Goal: Browse casually

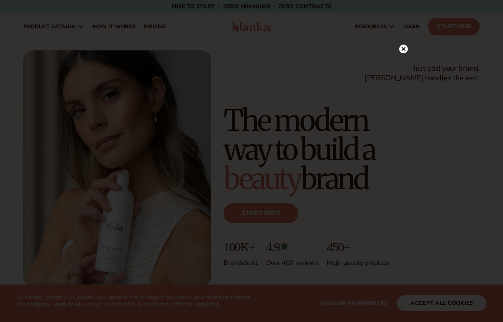
click at [52, 52] on icon at bounding box center [403, 49] width 9 height 9
click at [52, 52] on div "Just add your brand. Blanka handles the rest. beauty,[MEDICAL_DATA],wellness,ma…" at bounding box center [251, 168] width 456 height 236
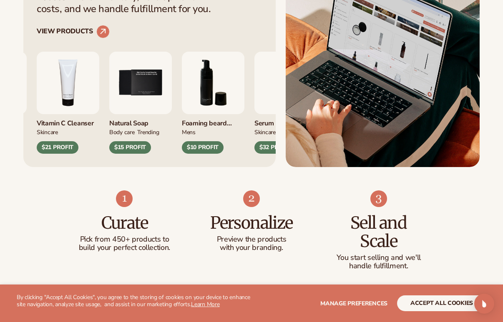
scroll to position [458, 0]
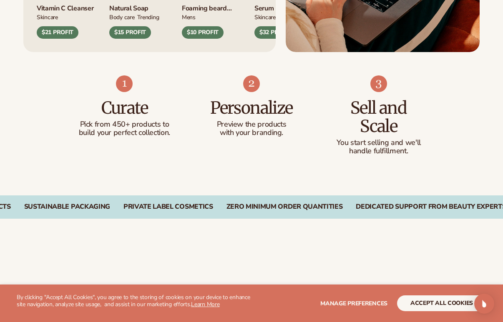
click at [52, 33] on div "$10 PROFIT" at bounding box center [203, 32] width 42 height 13
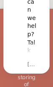
scroll to position [456, 0]
